Goal: Check status: Check status

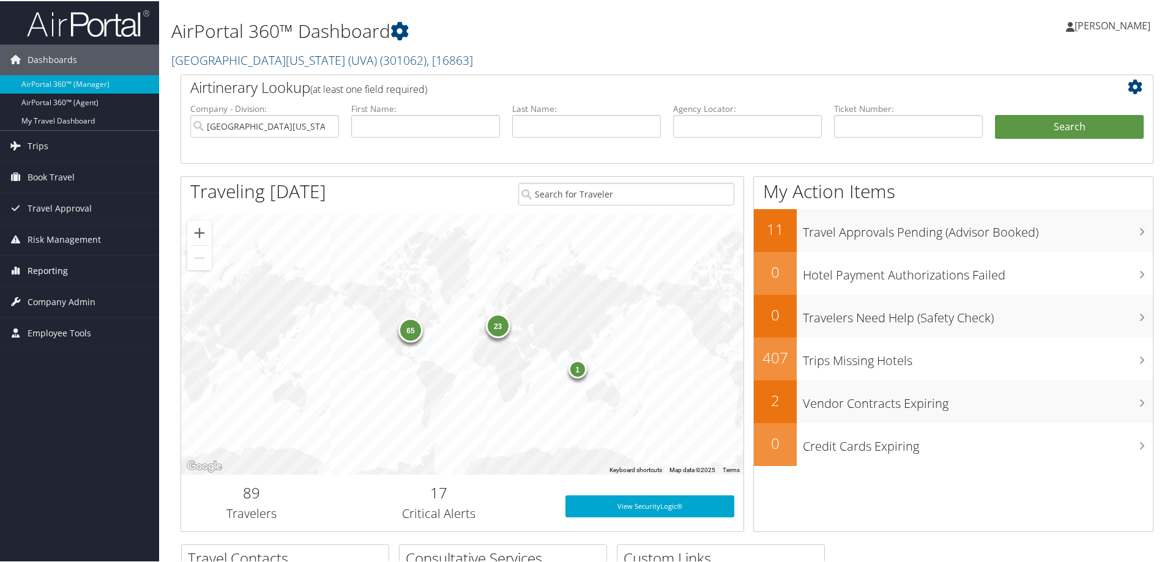
click at [62, 269] on span "Reporting" at bounding box center [48, 270] width 40 height 31
click at [78, 302] on link "Unused Tickets" at bounding box center [79, 294] width 159 height 18
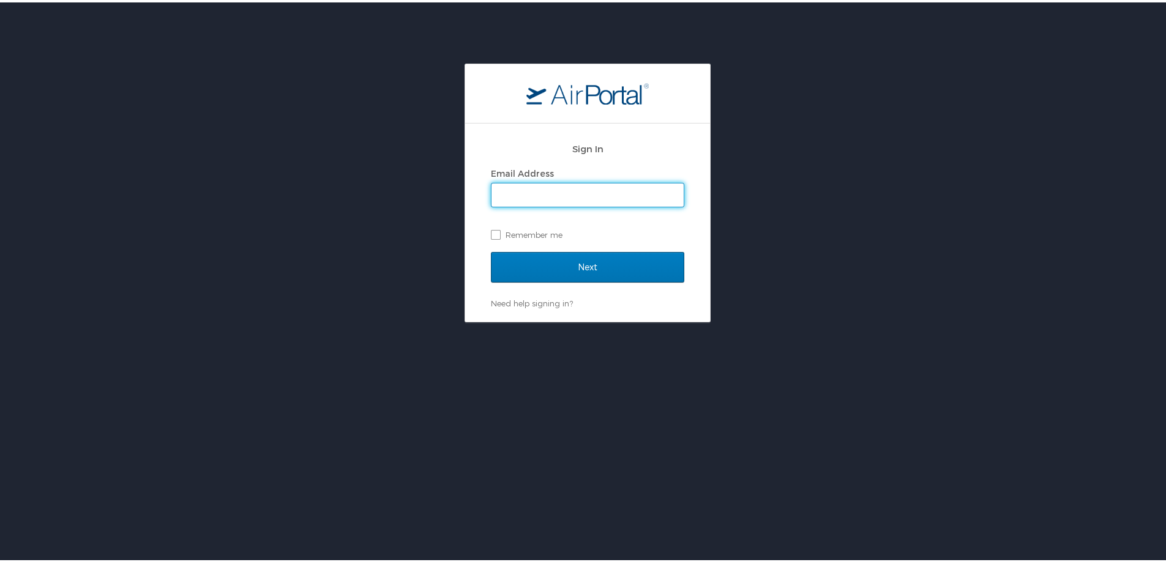
type input "michelle.henry@cbtravel.com"
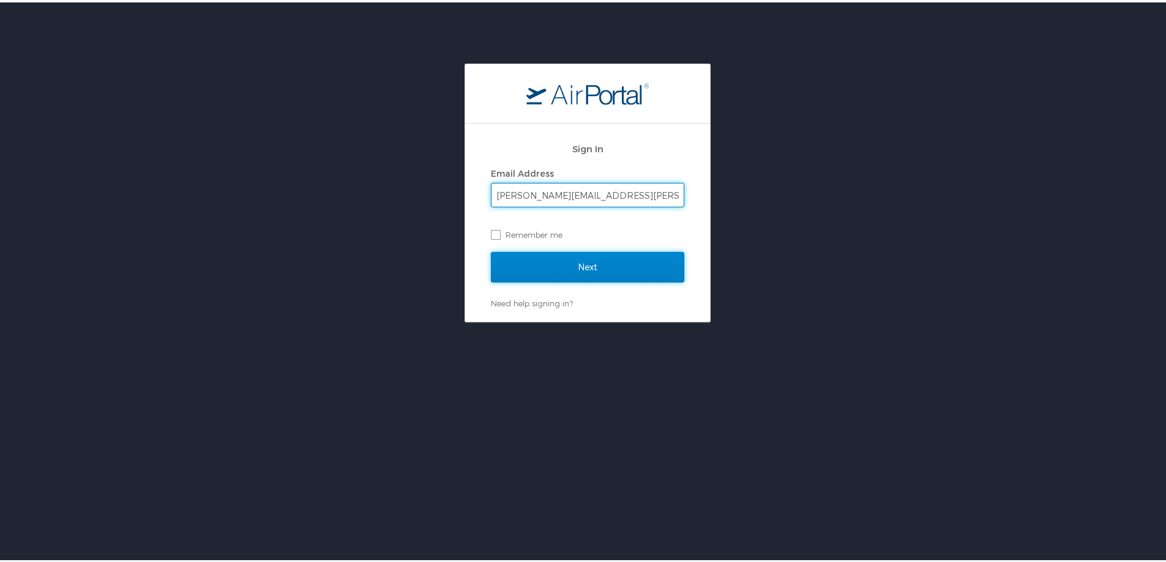
click at [532, 264] on input "Next" at bounding box center [587, 265] width 193 height 31
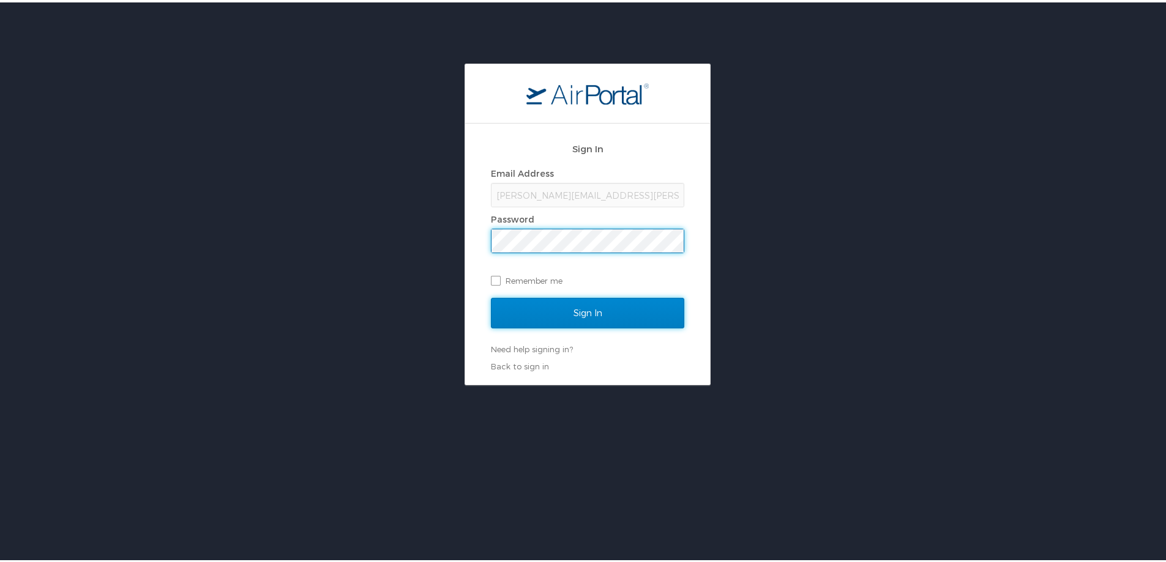
click at [528, 307] on input "Sign In" at bounding box center [587, 311] width 193 height 31
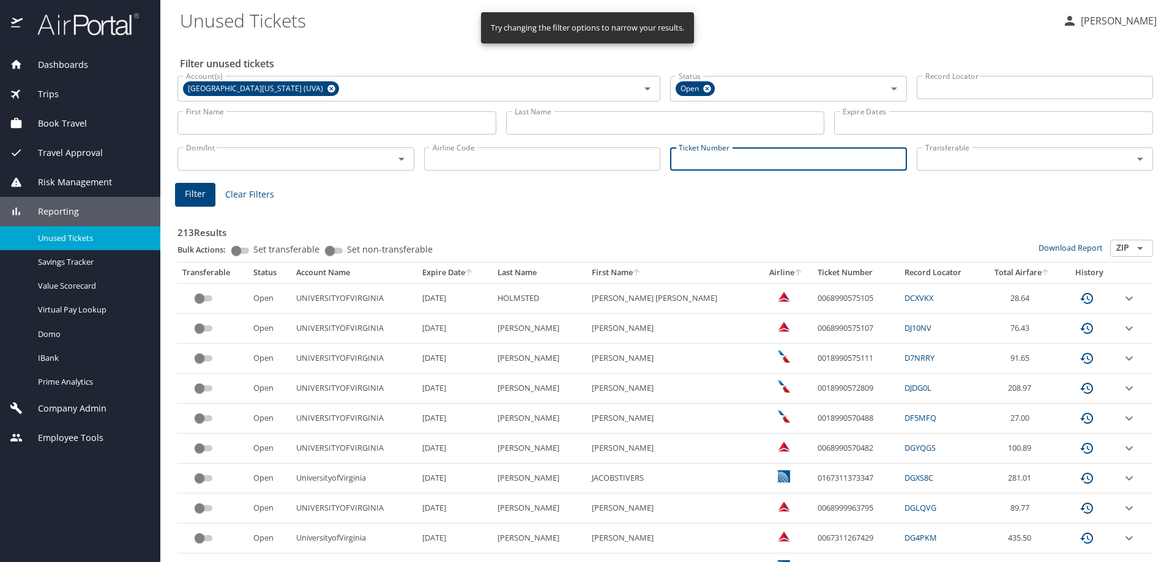
click at [690, 160] on input "Ticket Number" at bounding box center [788, 158] width 237 height 23
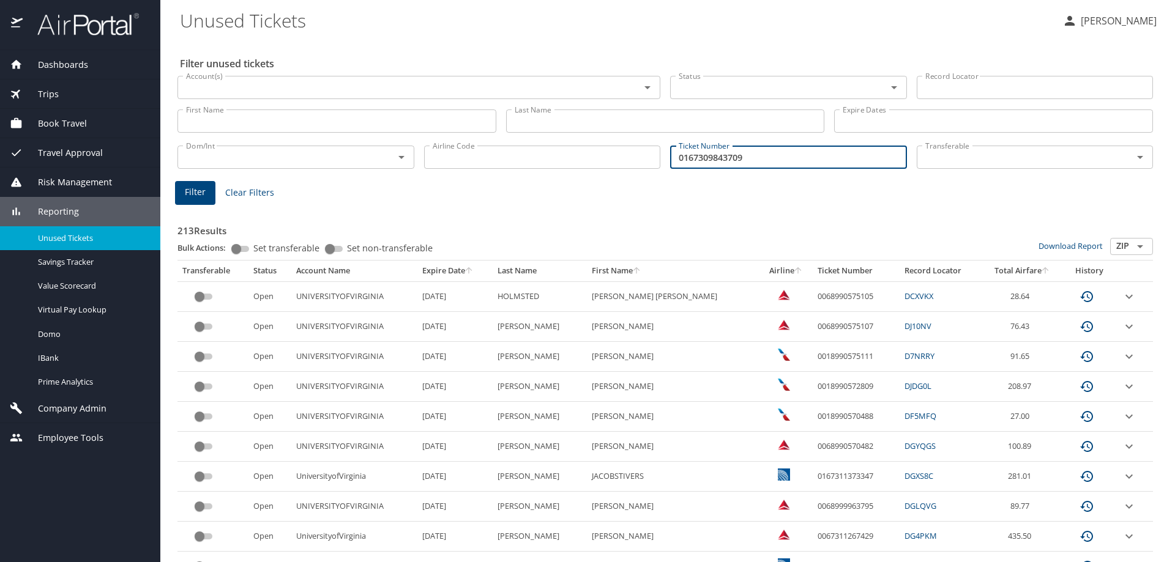
type input "0167309843709"
click at [190, 195] on span "Filter" at bounding box center [195, 192] width 21 height 15
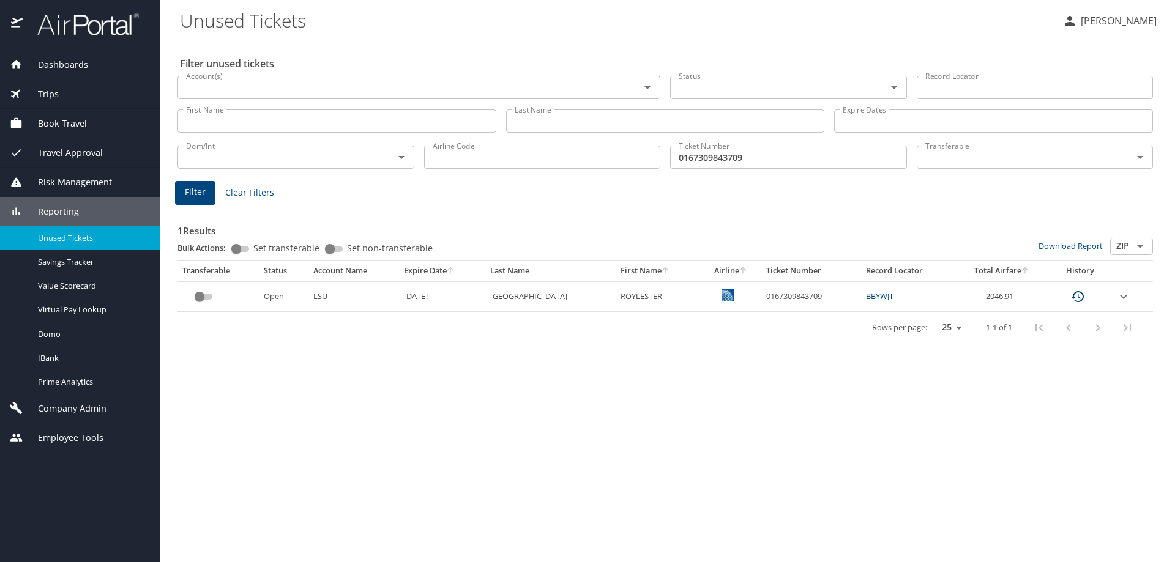
click at [1120, 292] on icon "expand row" at bounding box center [1123, 296] width 15 height 15
